Goal: Navigation & Orientation: Understand site structure

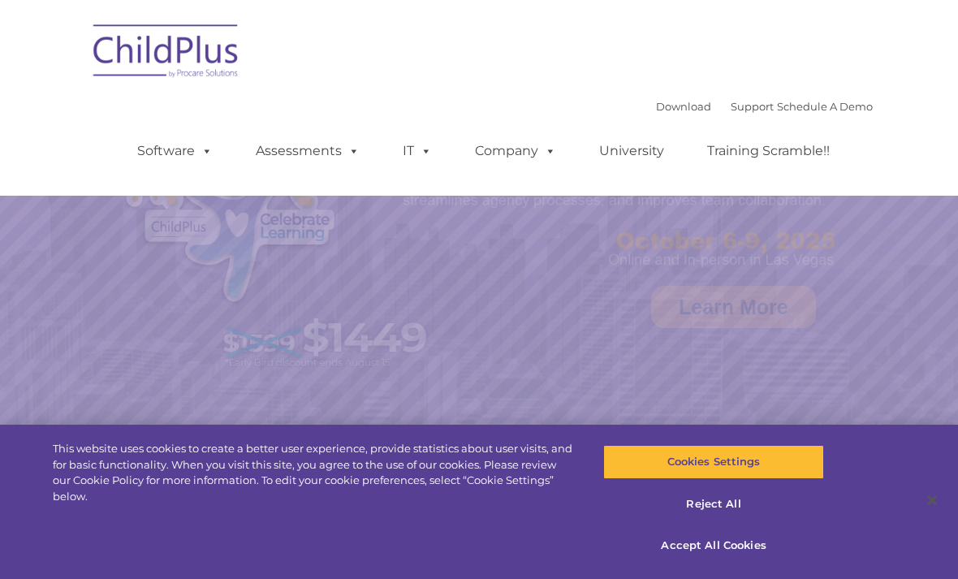
select select "MEDIUM"
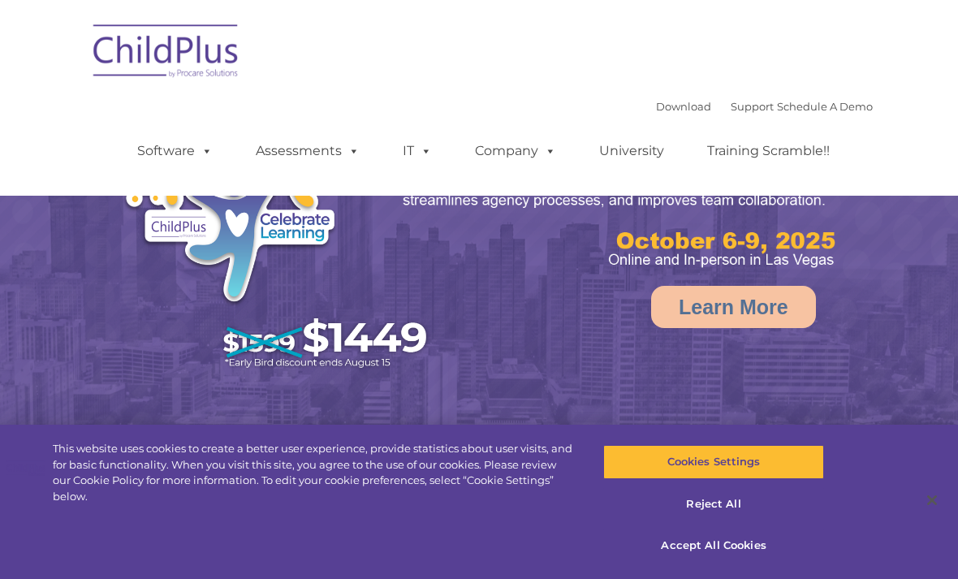
select select "MEDIUM"
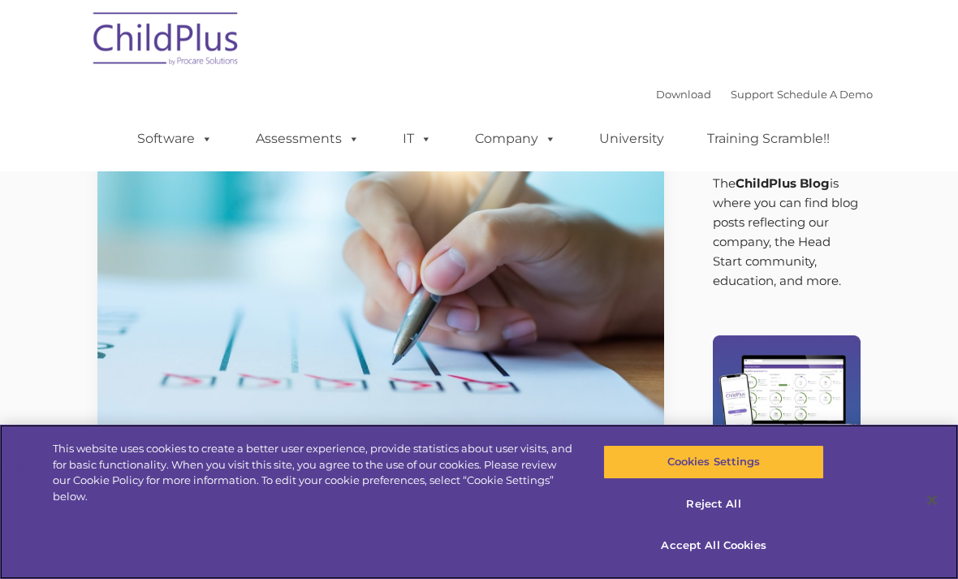
click at [739, 547] on button "Accept All Cookies" at bounding box center [713, 546] width 220 height 34
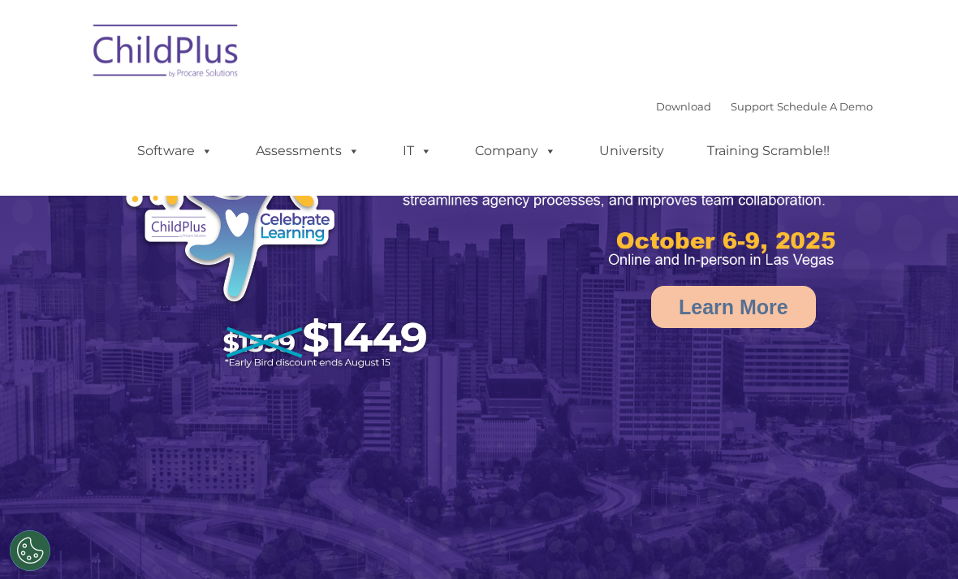
select select "MEDIUM"
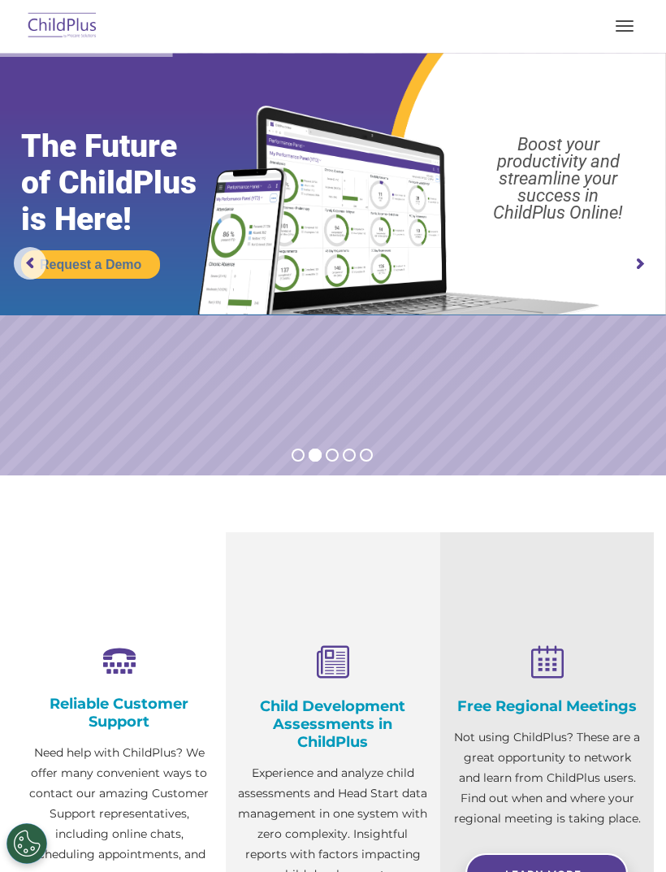
click at [620, 28] on button "button" at bounding box center [625, 26] width 34 height 26
